Goal: Information Seeking & Learning: Learn about a topic

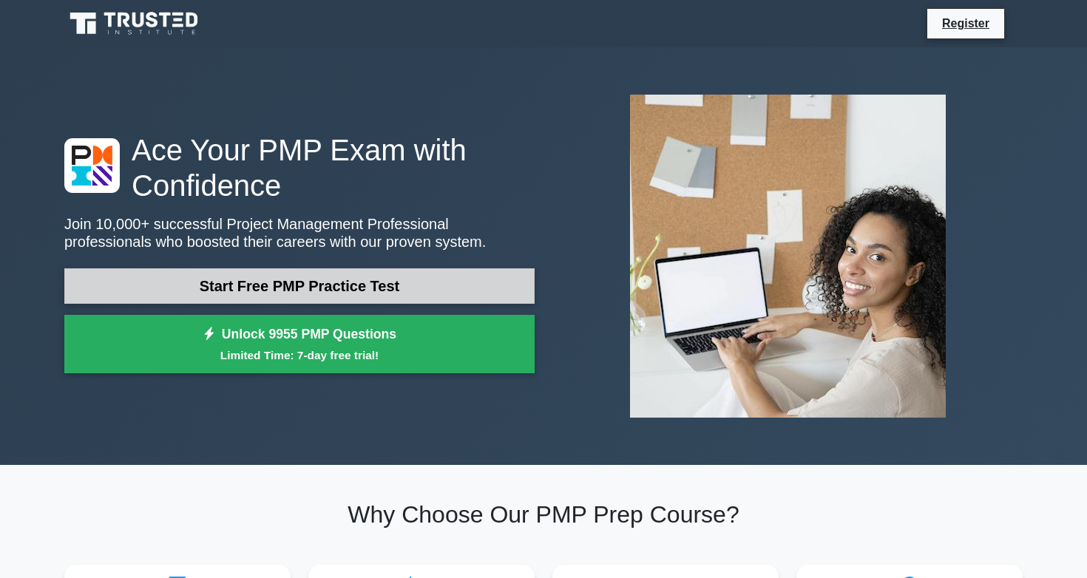
click at [266, 272] on link "Start Free PMP Practice Test" at bounding box center [299, 286] width 470 height 36
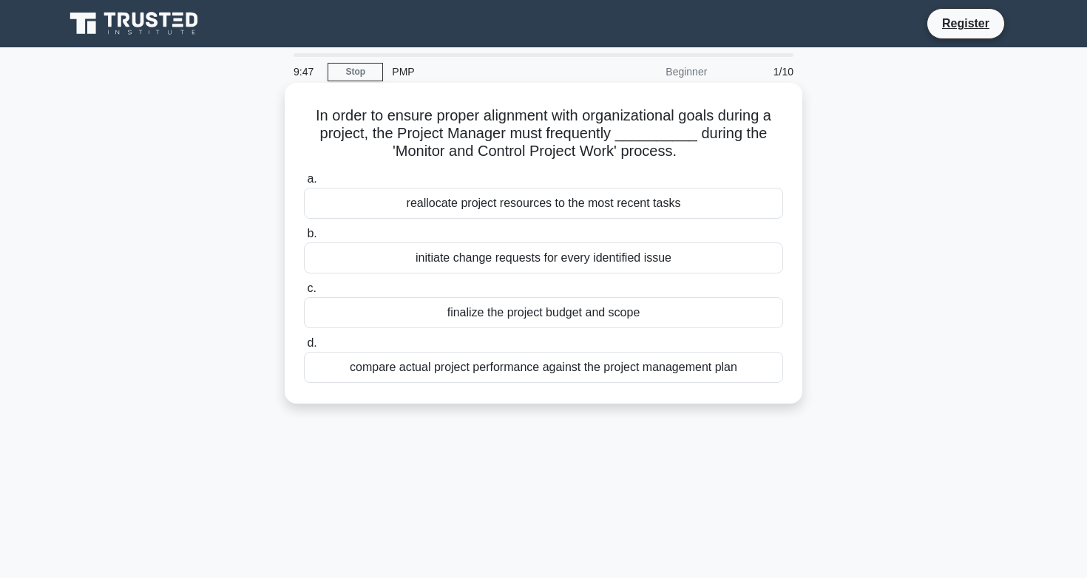
click at [393, 371] on div "compare actual project performance against the project management plan" at bounding box center [543, 367] width 479 height 31
click at [304, 348] on input "d. compare actual project performance against the project management plan" at bounding box center [304, 344] width 0 height 10
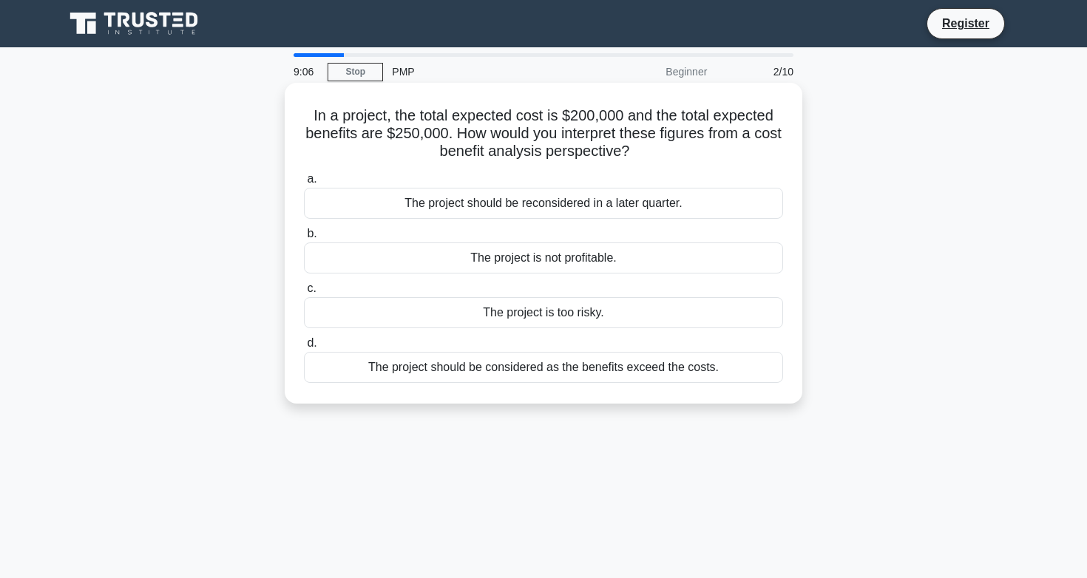
click at [466, 311] on div "The project is too risky." at bounding box center [543, 312] width 479 height 31
click at [304, 294] on input "c. The project is too risky." at bounding box center [304, 289] width 0 height 10
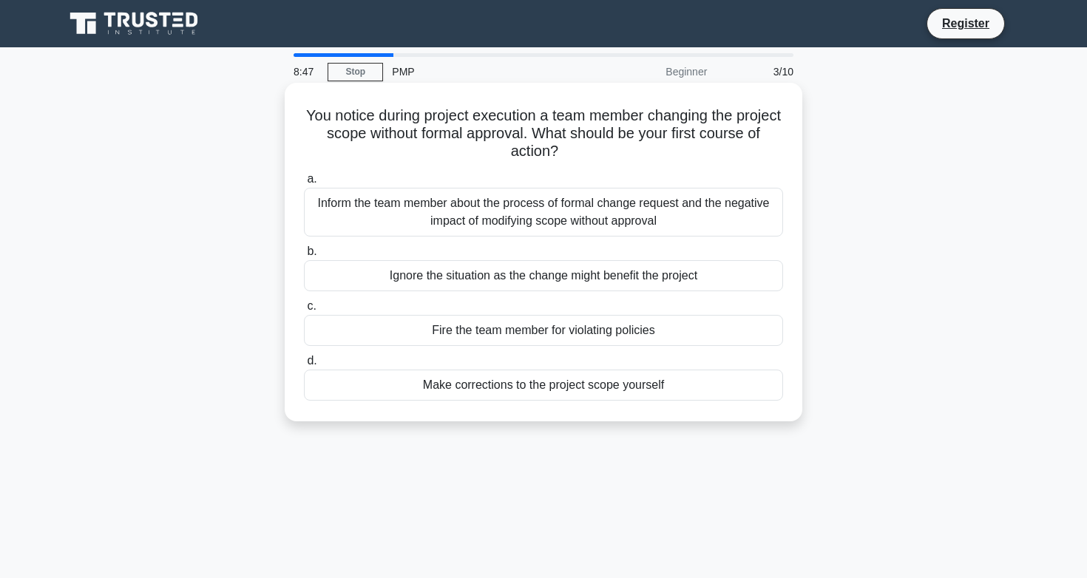
click at [446, 217] on div "Inform the team member about the process of formal change request and the negat…" at bounding box center [543, 212] width 479 height 49
click at [304, 184] on input "a. Inform the team member about the process of formal change request and the ne…" at bounding box center [304, 180] width 0 height 10
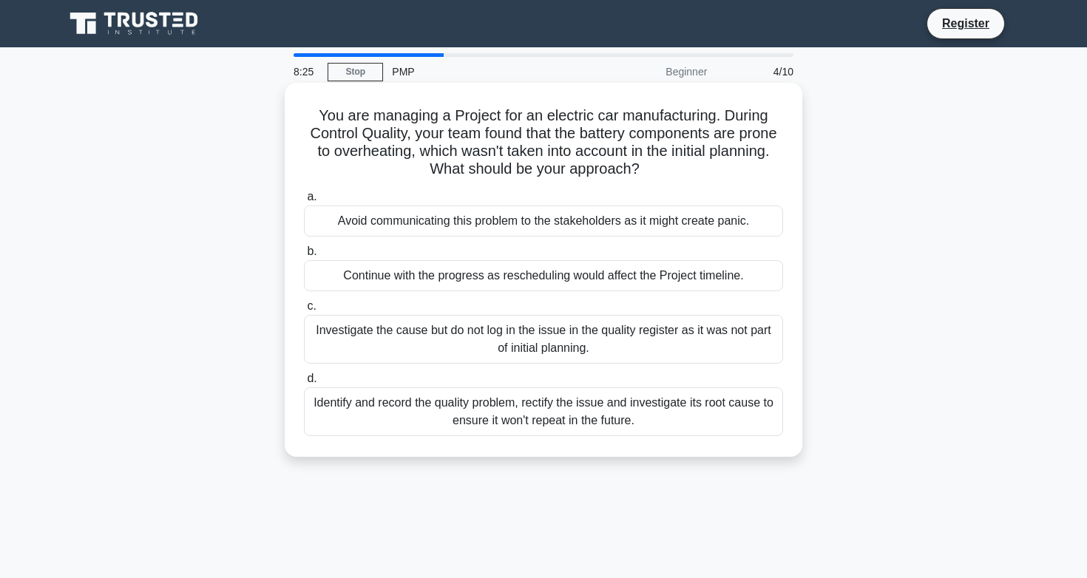
click at [406, 418] on div "Identify and record the quality problem, rectify the issue and investigate its …" at bounding box center [543, 412] width 479 height 49
click at [304, 384] on input "d. Identify and record the quality problem, rectify the issue and investigate i…" at bounding box center [304, 379] width 0 height 10
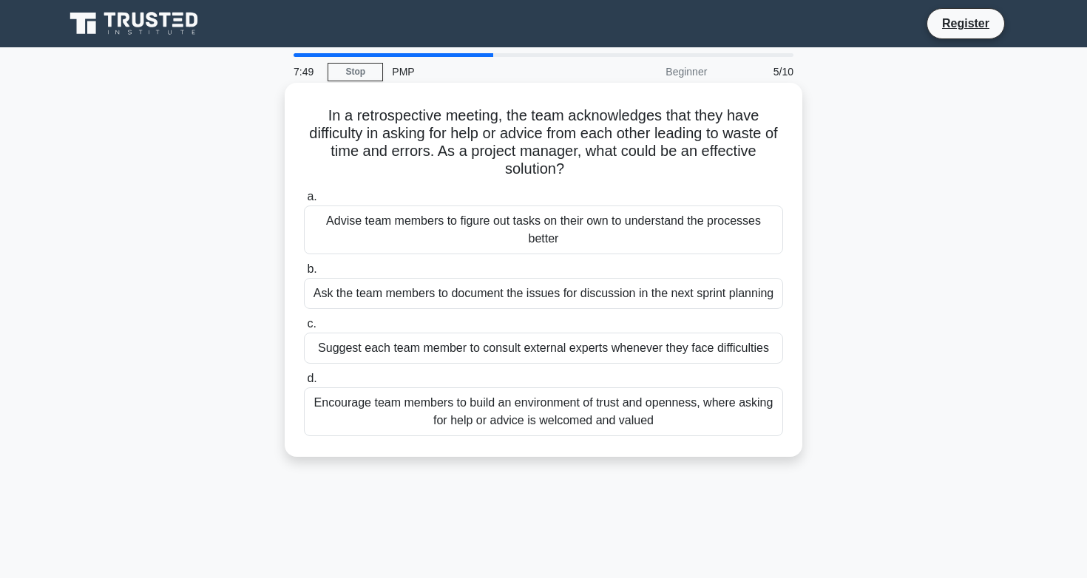
click at [401, 418] on div "Encourage team members to build an environment of trust and openness, where ask…" at bounding box center [543, 412] width 479 height 49
click at [304, 384] on input "d. Encourage team members to build an environment of trust and openness, where …" at bounding box center [304, 379] width 0 height 10
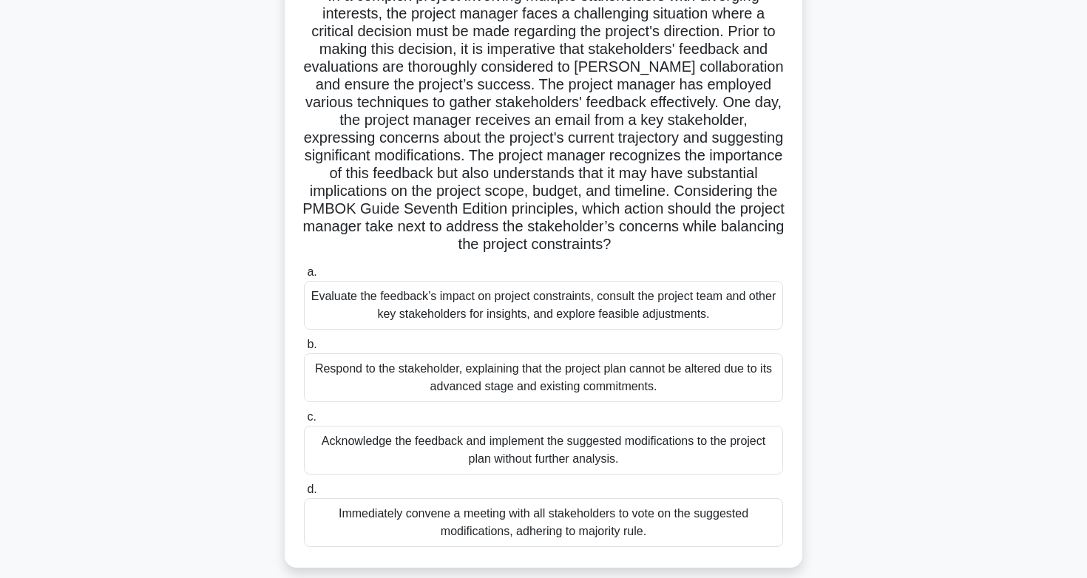
scroll to position [124, 0]
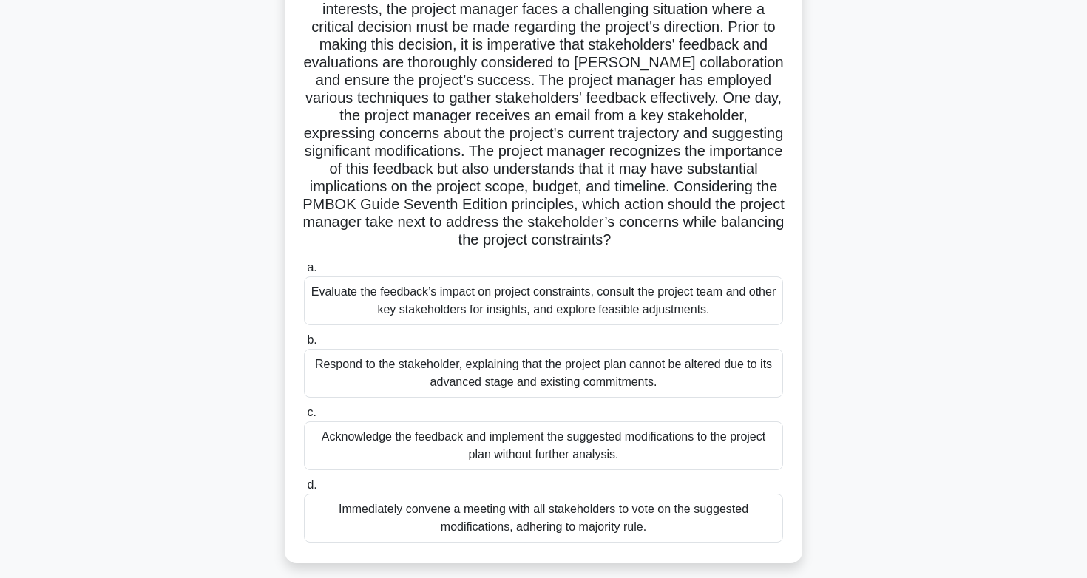
click at [402, 305] on div "Evaluate the feedback’s impact on project constraints, consult the project team…" at bounding box center [543, 301] width 479 height 49
click at [304, 273] on input "a. Evaluate the feedback’s impact on project constraints, consult the project t…" at bounding box center [304, 268] width 0 height 10
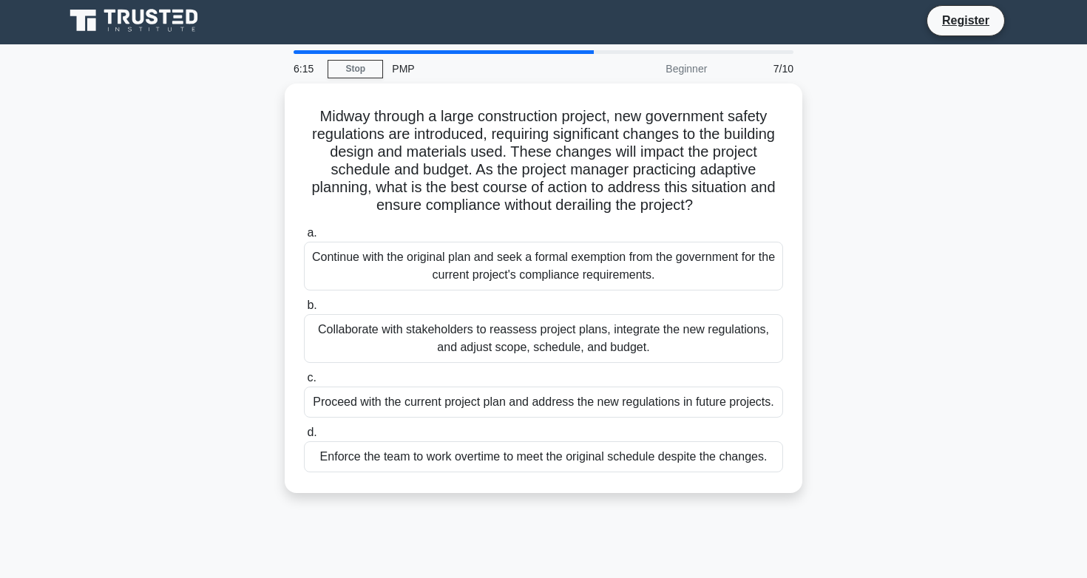
scroll to position [0, 0]
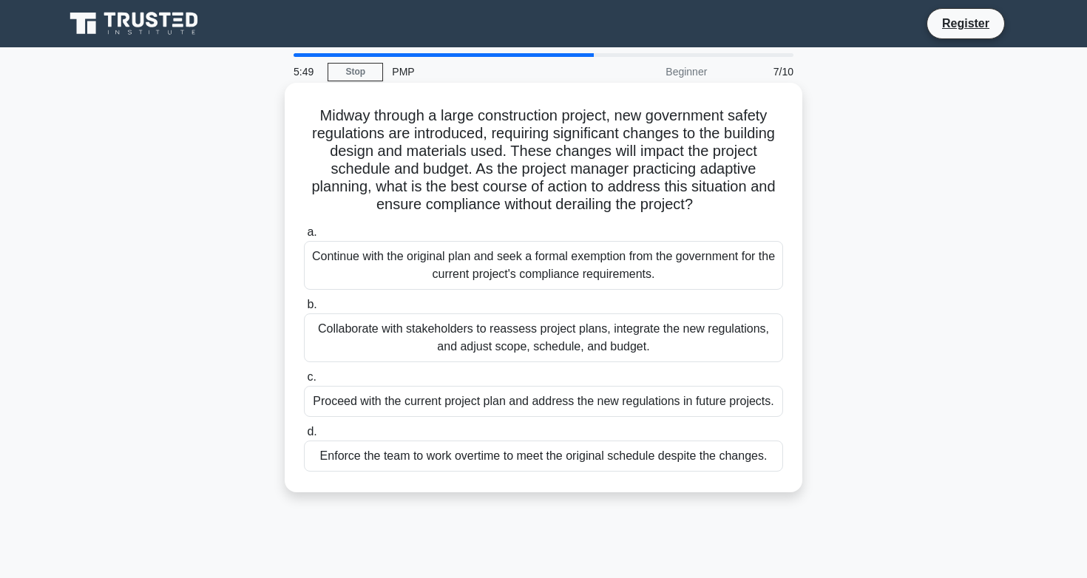
click at [394, 339] on div "Collaborate with stakeholders to reassess project plans, integrate the new regu…" at bounding box center [543, 338] width 479 height 49
click at [304, 310] on input "b. Collaborate with stakeholders to reassess project plans, integrate the new r…" at bounding box center [304, 305] width 0 height 10
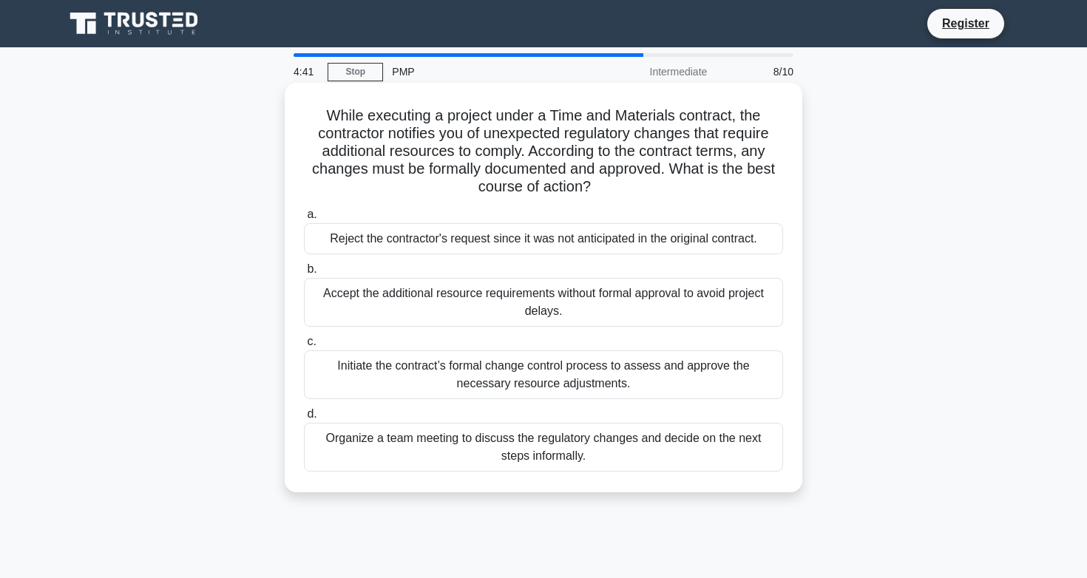
click at [388, 451] on div "Organize a team meeting to discuss the regulatory changes and decide on the nex…" at bounding box center [543, 447] width 479 height 49
click at [304, 419] on input "d. Organize a team meeting to discuss the regulatory changes and decide on the …" at bounding box center [304, 415] width 0 height 10
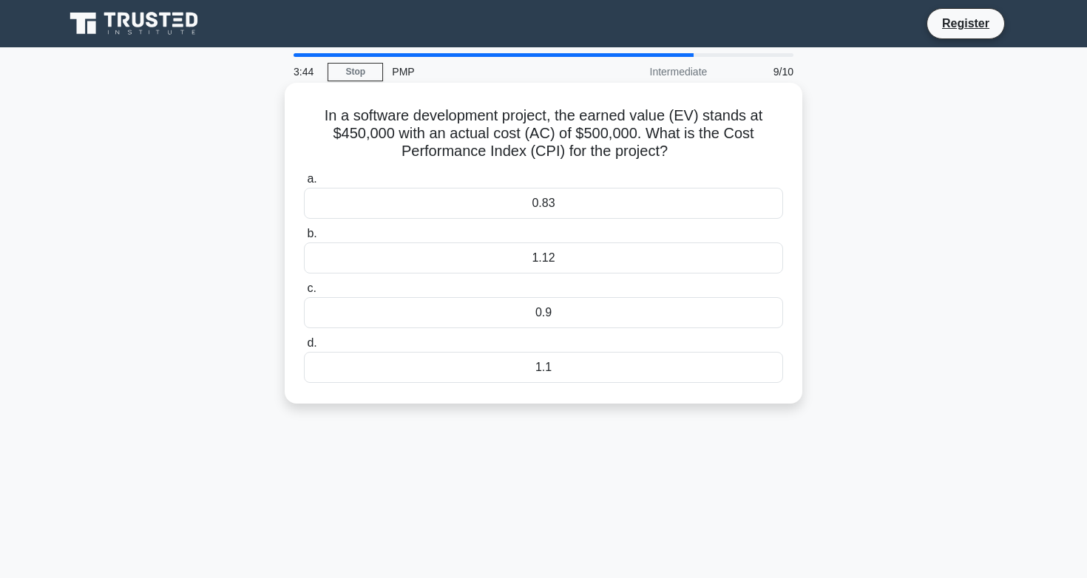
click at [506, 312] on div "0.9" at bounding box center [543, 312] width 479 height 31
click at [304, 294] on input "c. 0.9" at bounding box center [304, 289] width 0 height 10
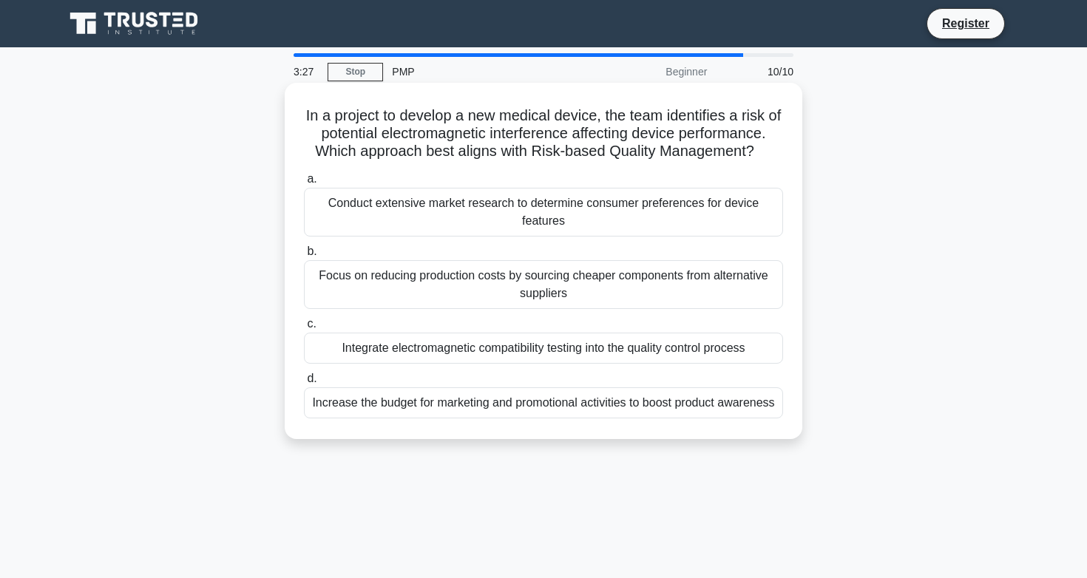
click at [505, 346] on div "Integrate electromagnetic compatibility testing into the quality control process" at bounding box center [543, 348] width 479 height 31
click at [304, 329] on input "c. Integrate electromagnetic compatibility testing into the quality control pro…" at bounding box center [304, 325] width 0 height 10
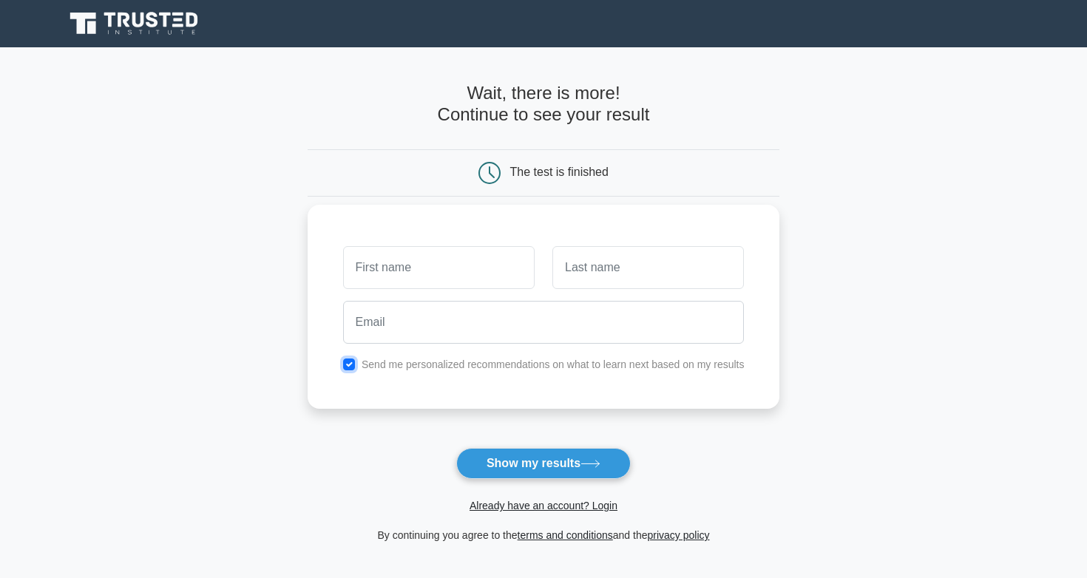
click at [346, 366] on input "checkbox" at bounding box center [349, 365] width 12 height 12
checkbox input "false"
click at [533, 462] on button "Show my results" at bounding box center [543, 463] width 175 height 31
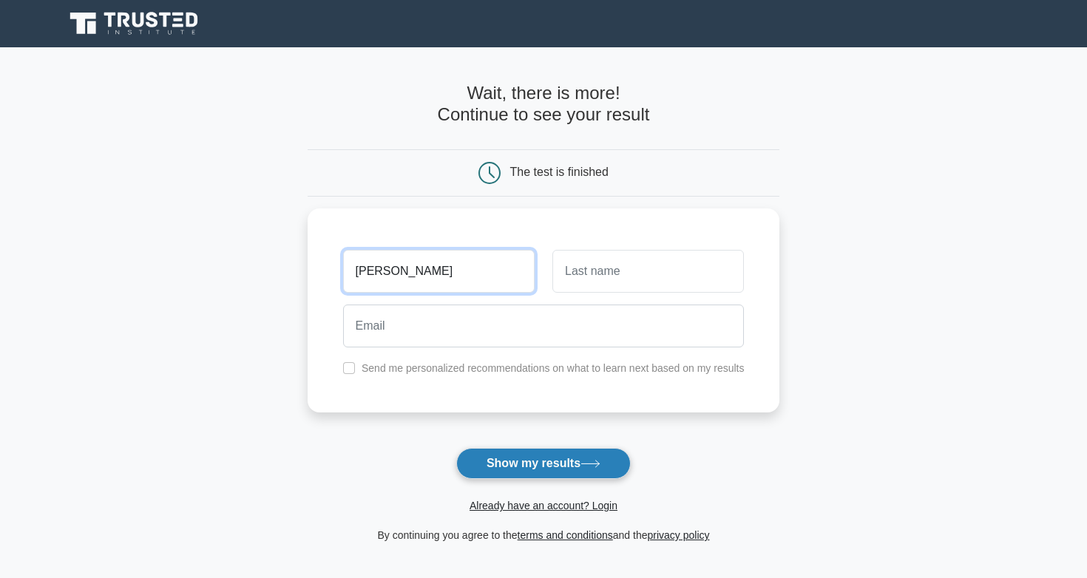
type input "[PERSON_NAME]"
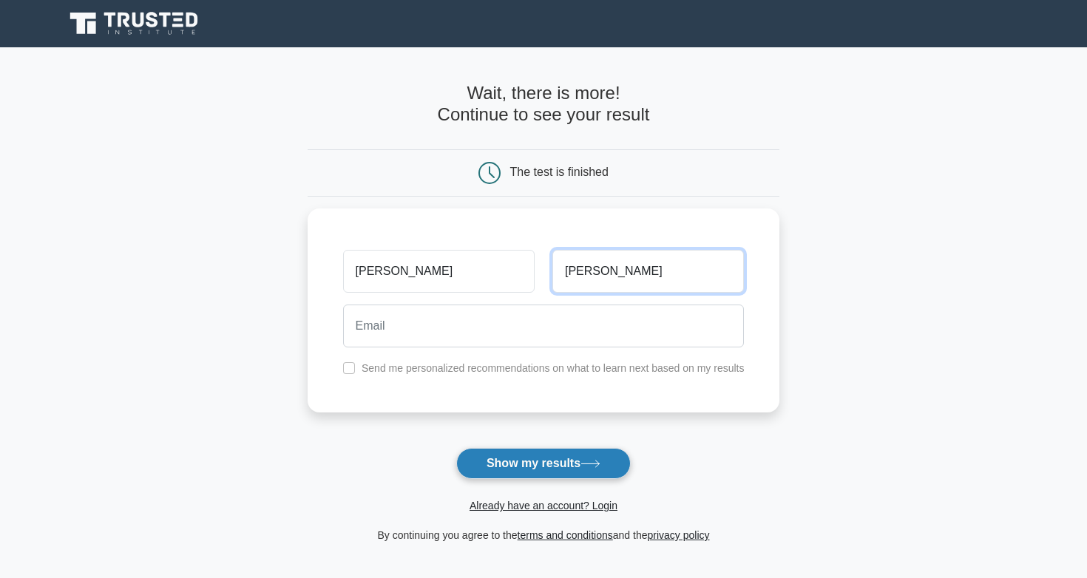
type input "Bethea"
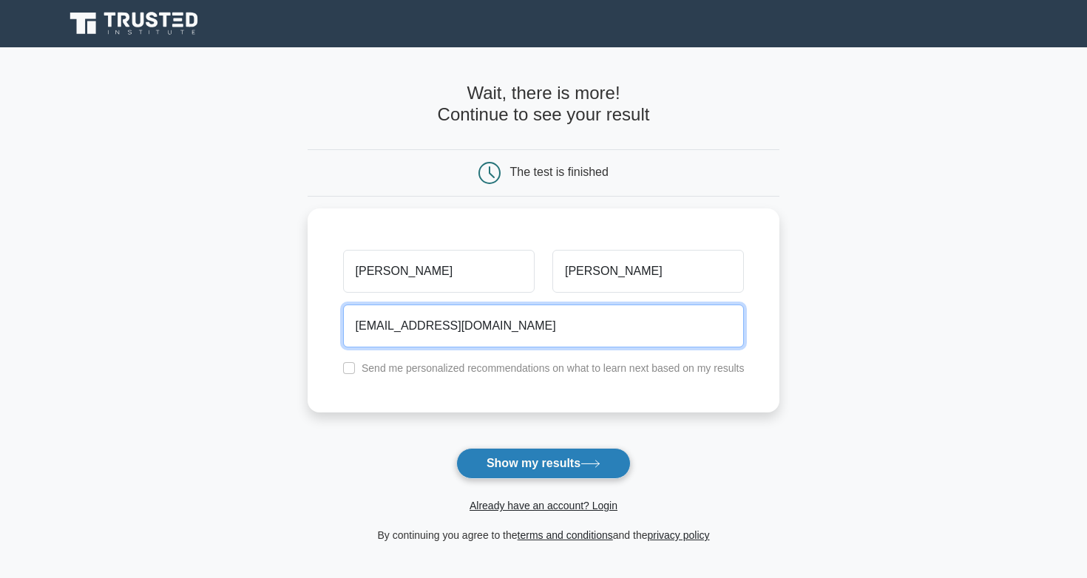
type input "jrbethea93@gmail.com"
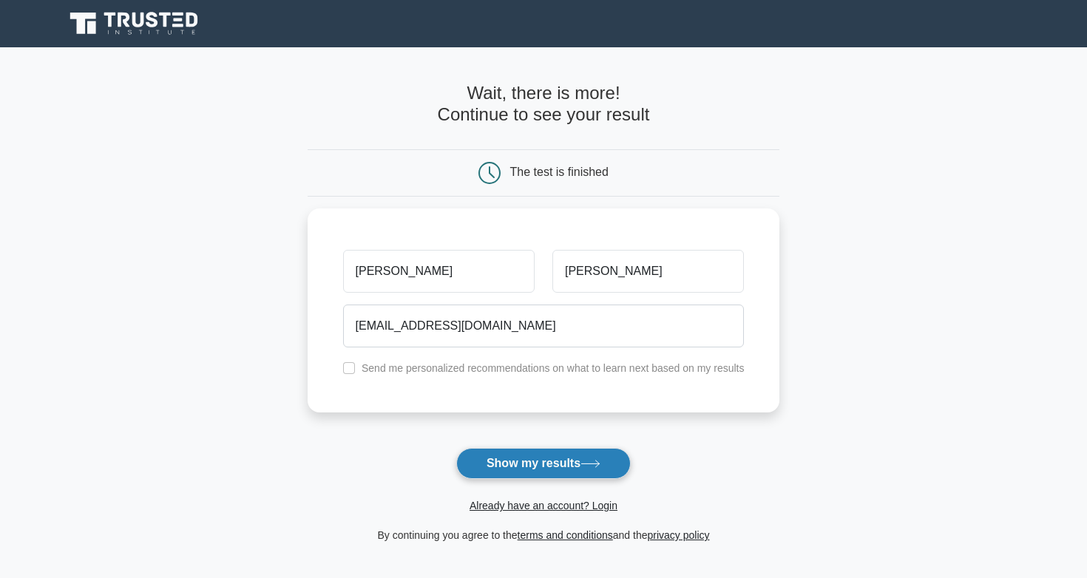
click at [579, 467] on button "Show my results" at bounding box center [543, 463] width 175 height 31
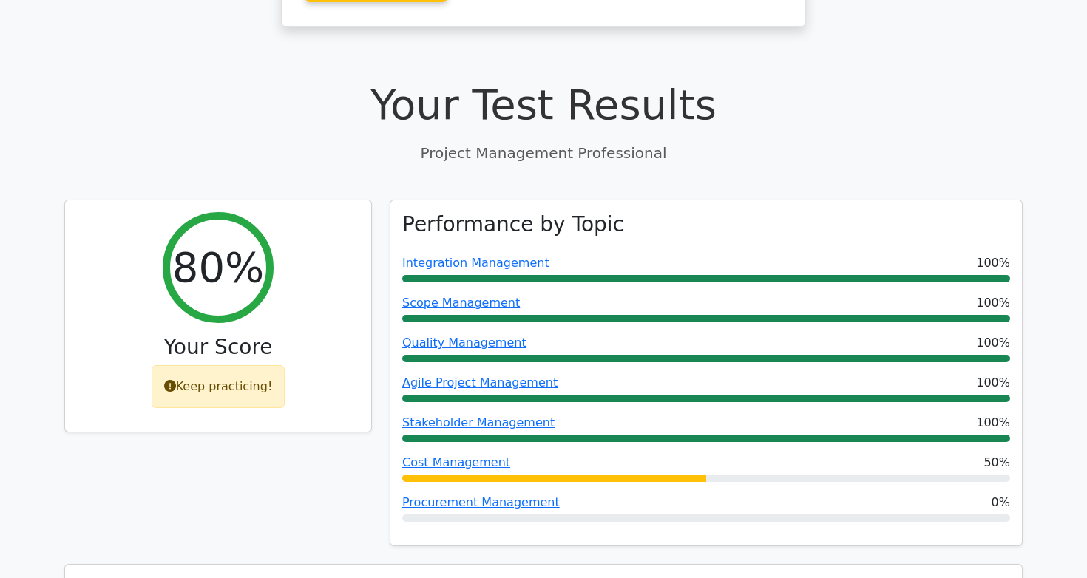
scroll to position [445, 0]
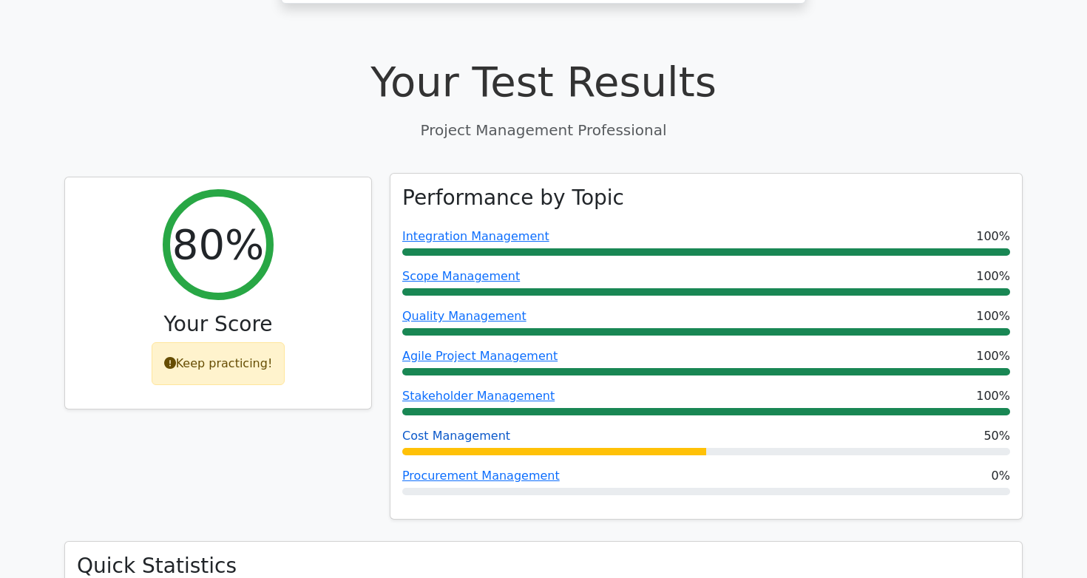
click at [476, 429] on link "Cost Management" at bounding box center [456, 436] width 108 height 14
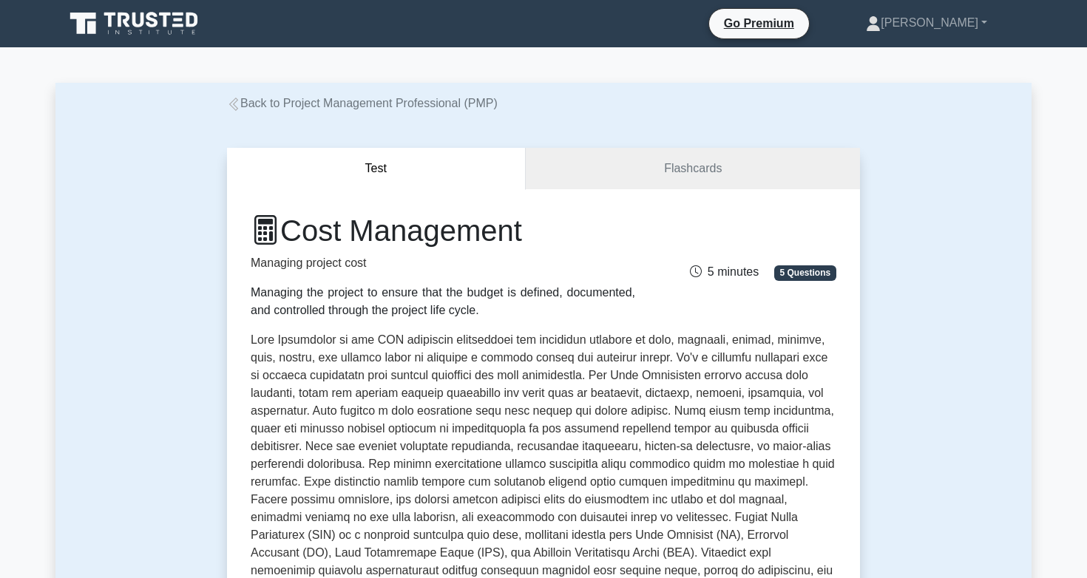
click at [235, 103] on icon at bounding box center [233, 104] width 9 height 13
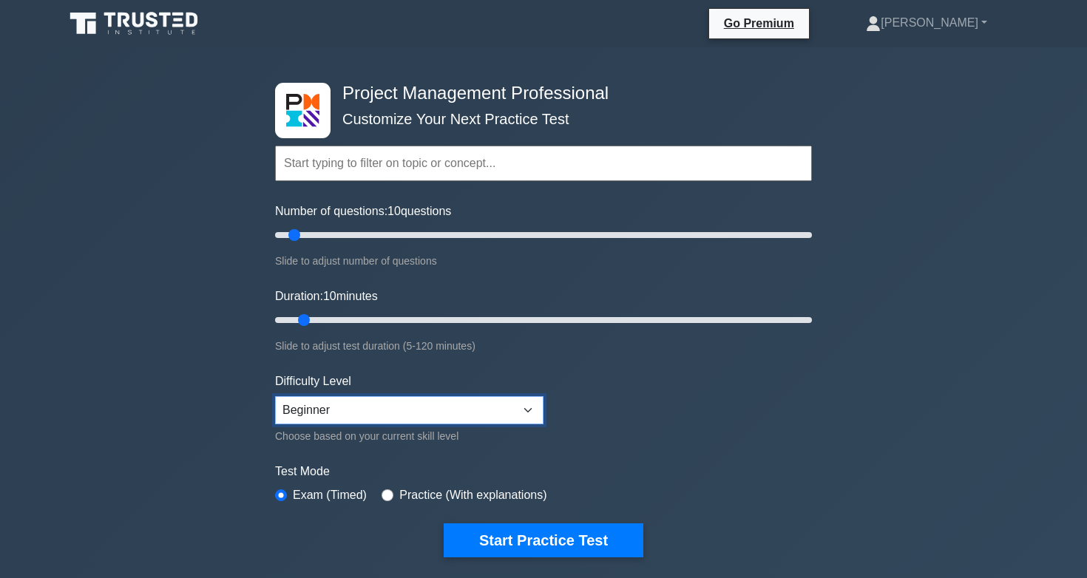
click at [530, 405] on select "Beginner Intermediate Expert" at bounding box center [409, 410] width 268 height 28
select select "expert"
click at [275, 396] on select "Beginner Intermediate Expert" at bounding box center [409, 410] width 268 height 28
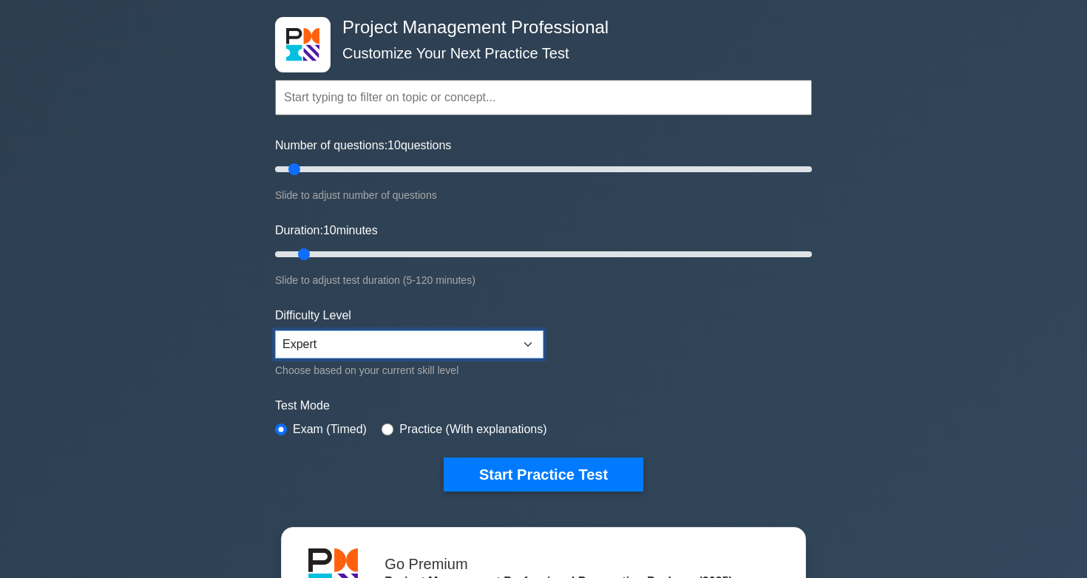
scroll to position [73, 0]
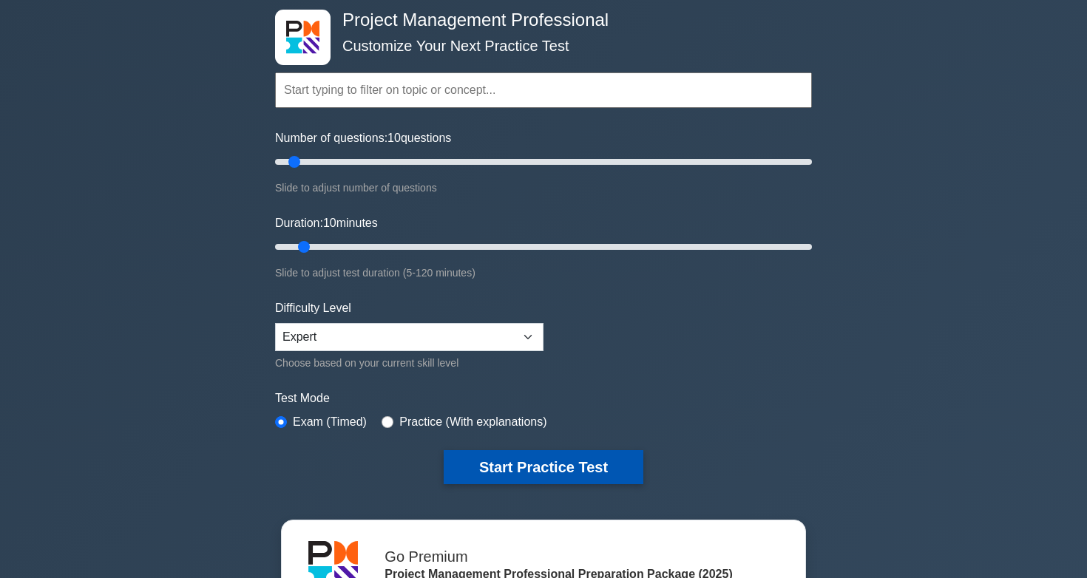
click at [561, 468] on button "Start Practice Test" at bounding box center [544, 467] width 200 height 34
